Goal: Find specific fact

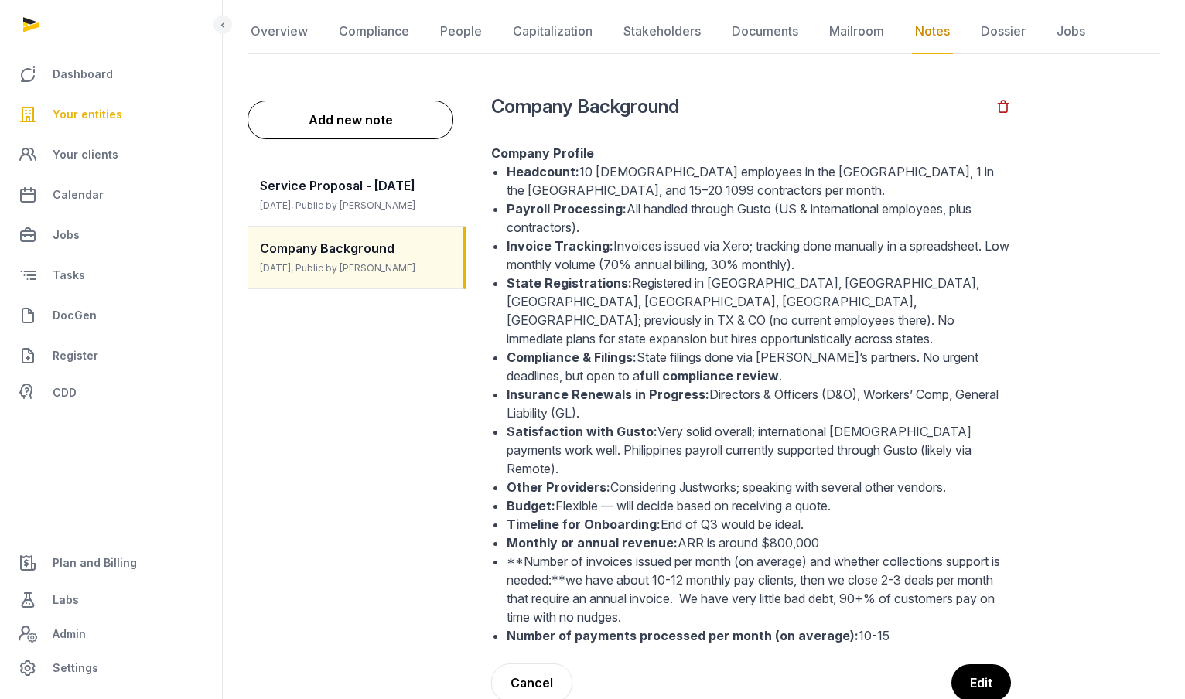
scroll to position [148, 0]
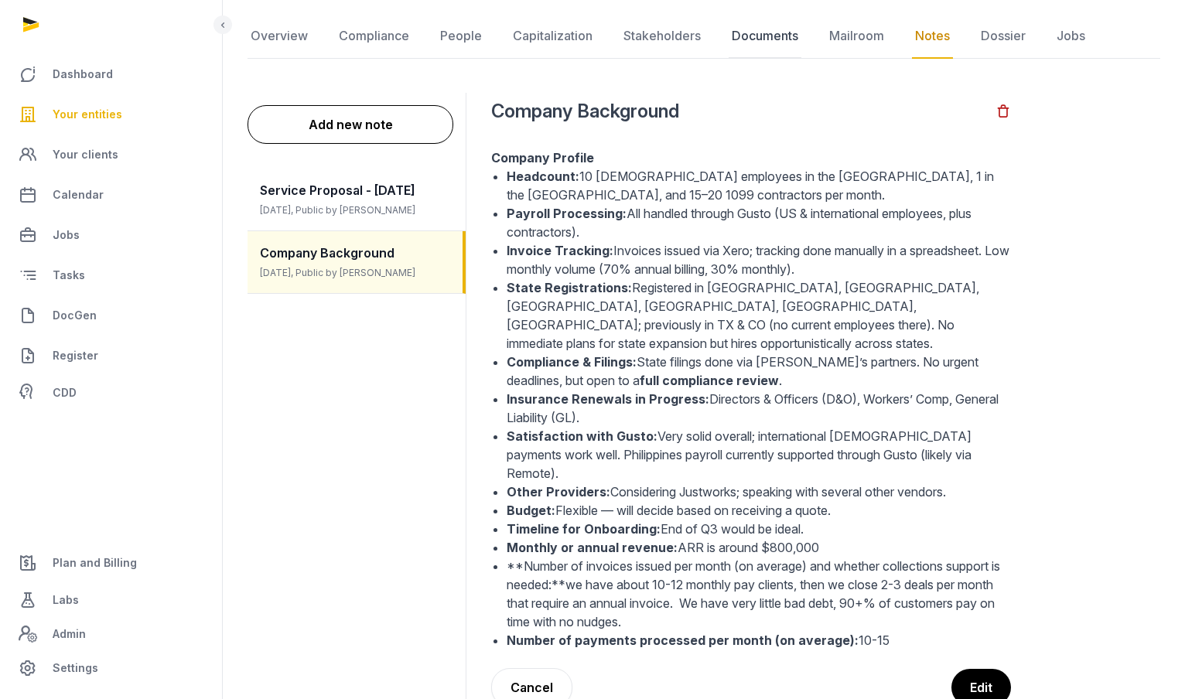
click at [748, 30] on link "Documents" at bounding box center [765, 36] width 73 height 45
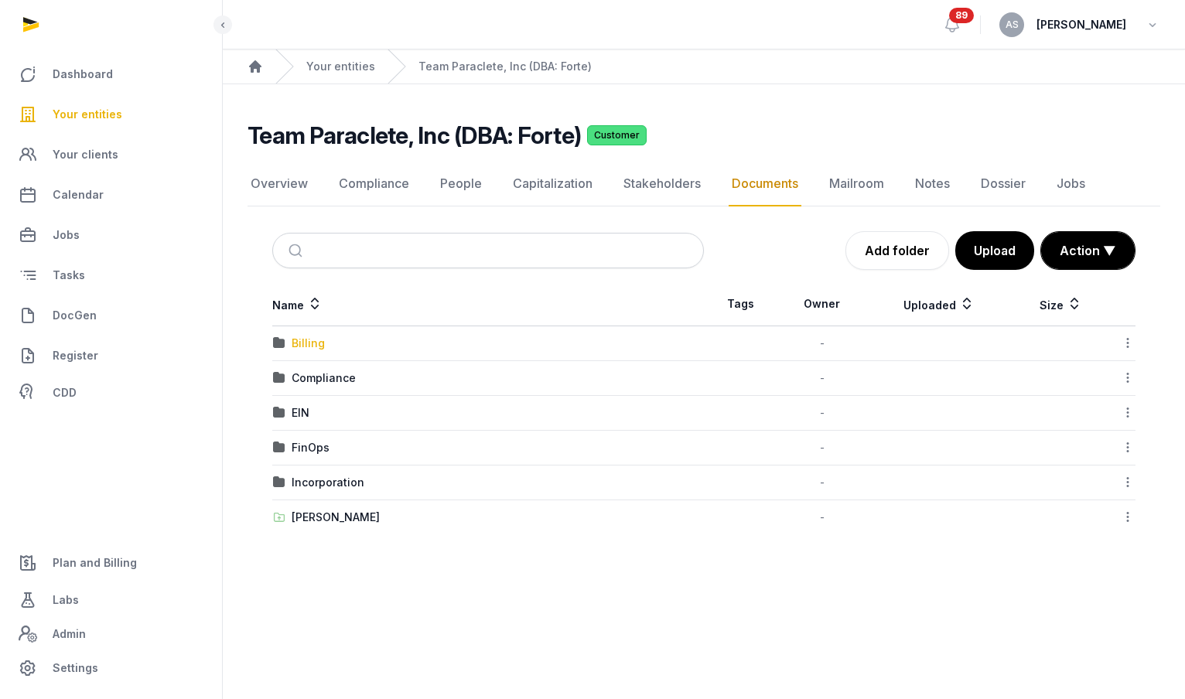
click at [313, 347] on div "Billing" at bounding box center [308, 343] width 33 height 15
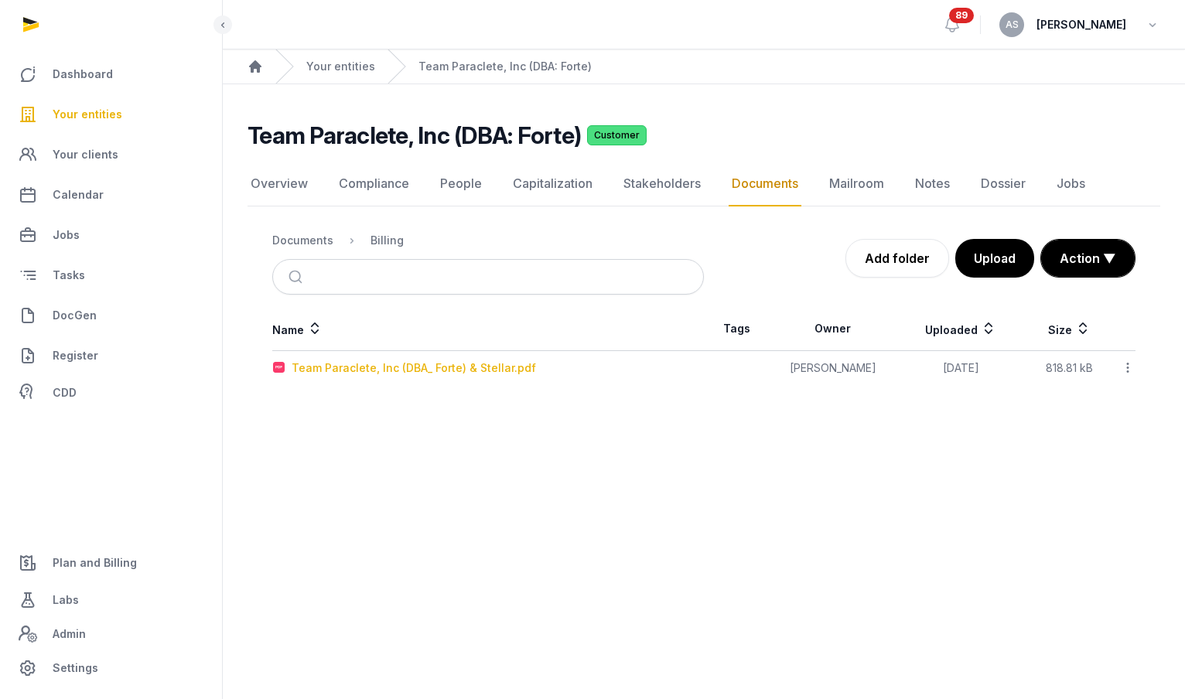
click at [430, 372] on div "Team Paraclete, Inc (DBA_ Forte) & Stellar.pdf" at bounding box center [414, 367] width 244 height 15
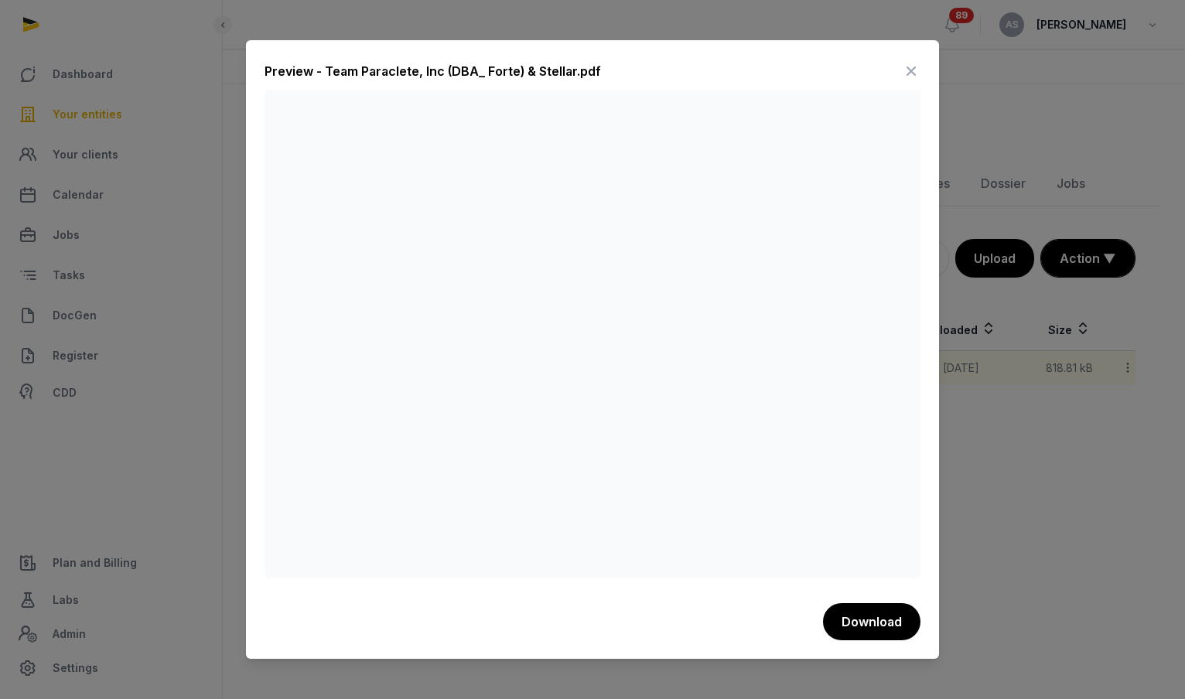
click at [909, 68] on icon at bounding box center [911, 71] width 19 height 25
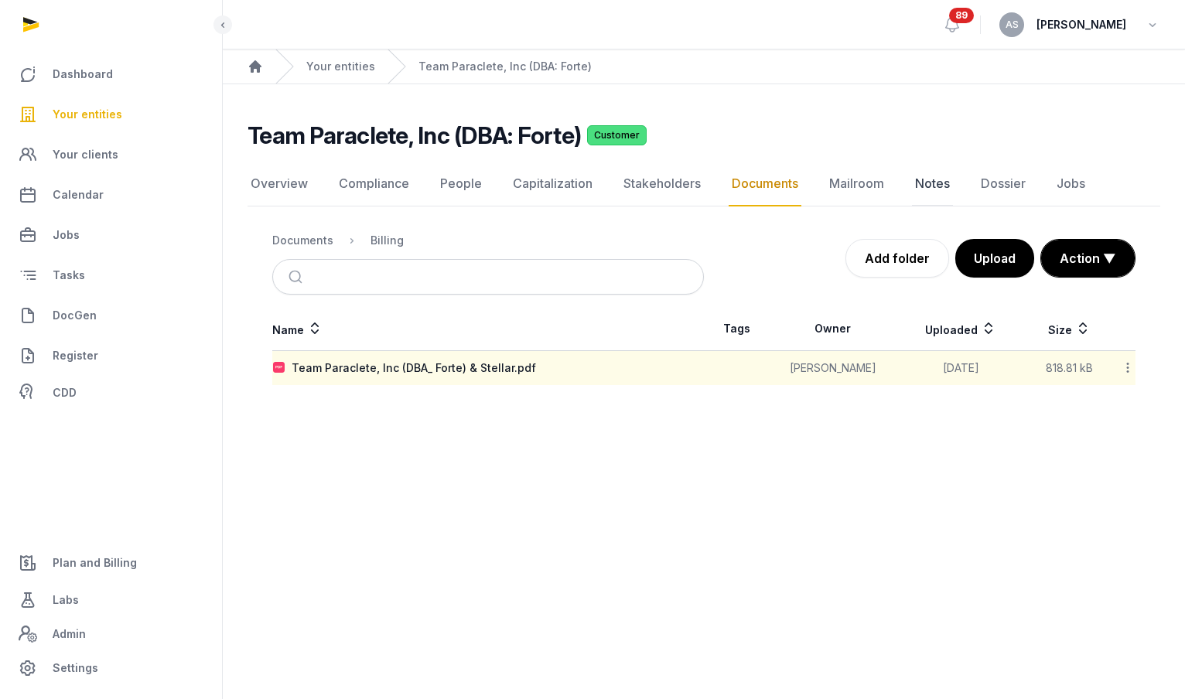
click at [943, 176] on link "Notes" at bounding box center [932, 184] width 41 height 45
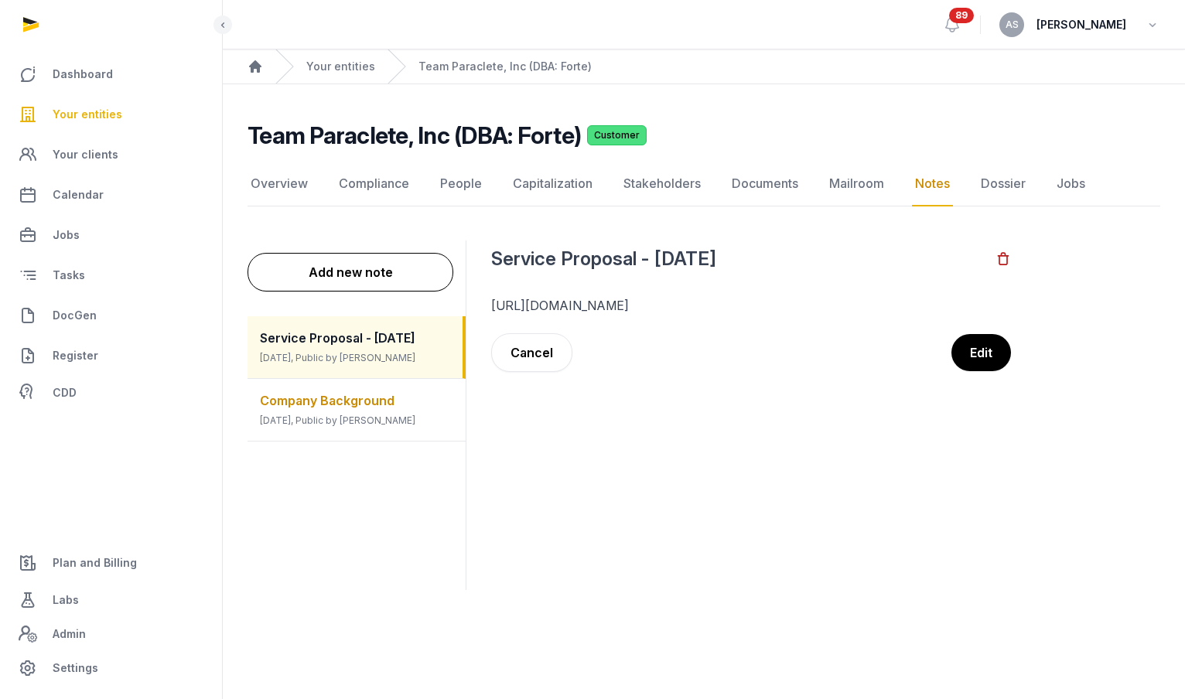
click at [378, 411] on div "Company Background [DATE], Public by [PERSON_NAME]" at bounding box center [357, 410] width 218 height 62
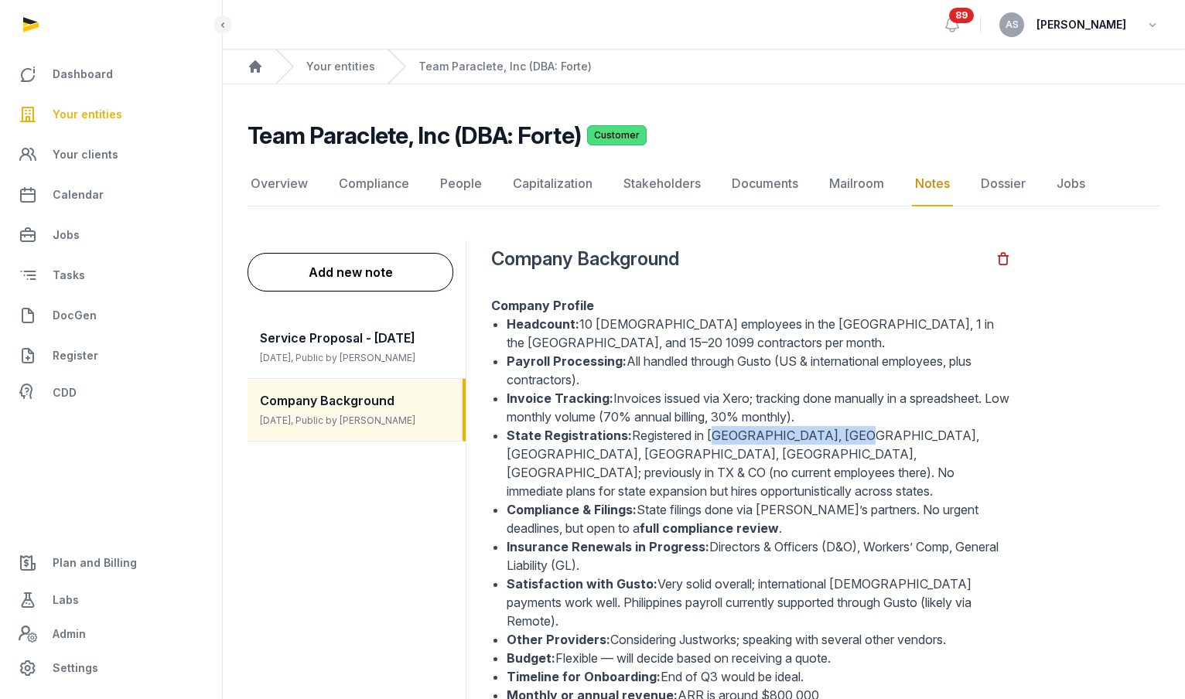
drag, startPoint x: 845, startPoint y: 432, endPoint x: 706, endPoint y: 432, distance: 138.5
click at [706, 433] on li "State Registrations: Registered in [GEOGRAPHIC_DATA], [GEOGRAPHIC_DATA], [GEOGR…" at bounding box center [759, 463] width 504 height 74
copy li "CA, MD, AK, [GEOGRAPHIC_DATA], [GEOGRAPHIC_DATA], [GEOGRAPHIC_DATA]"
click at [804, 376] on li "Payroll Processing: All handled through Gusto (US & international employees, pl…" at bounding box center [759, 370] width 504 height 37
